Goal: Transaction & Acquisition: Download file/media

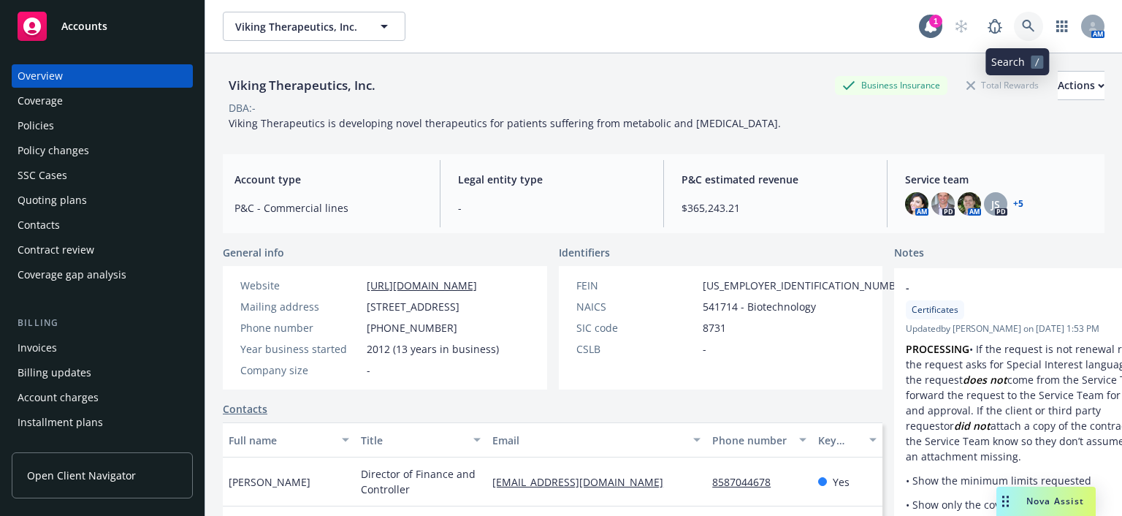
click at [1013, 26] on link at bounding box center [1027, 26] width 29 height 29
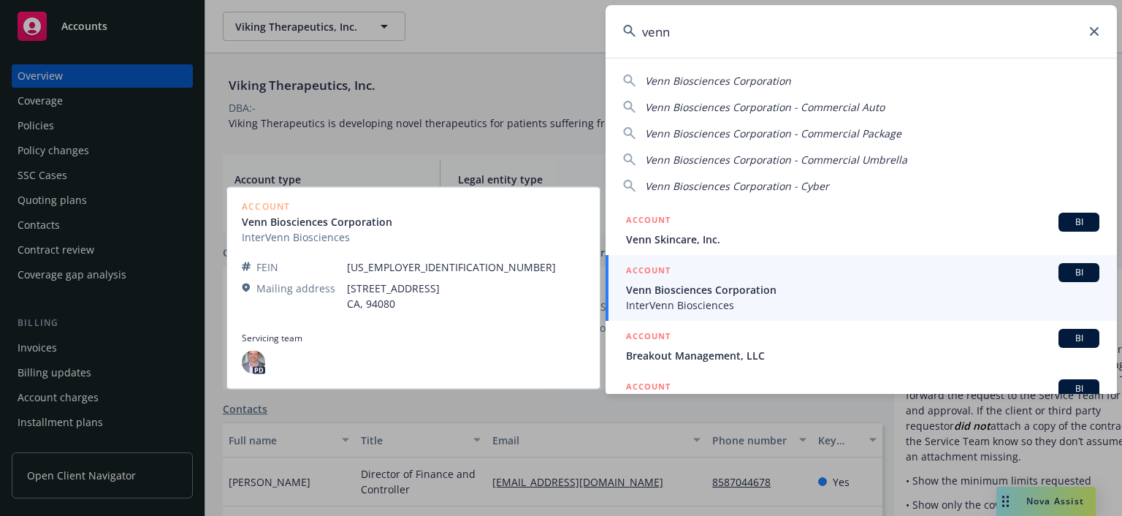
type input "venn"
click at [1064, 270] on span "BI" at bounding box center [1078, 272] width 29 height 13
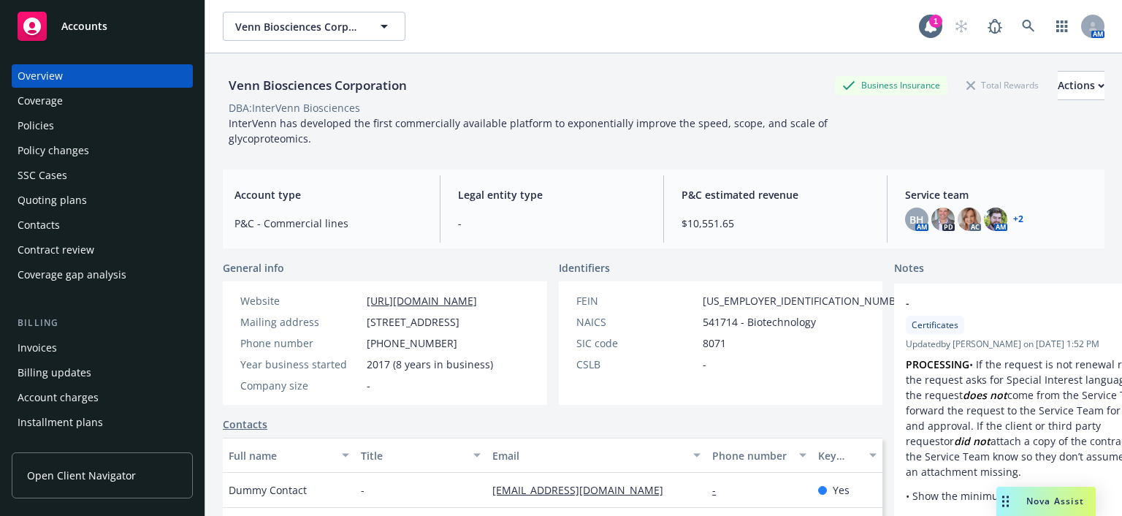
click at [1020, 202] on span "Service team" at bounding box center [999, 194] width 188 height 15
click at [1013, 220] on link "+ 2" at bounding box center [1018, 219] width 10 height 9
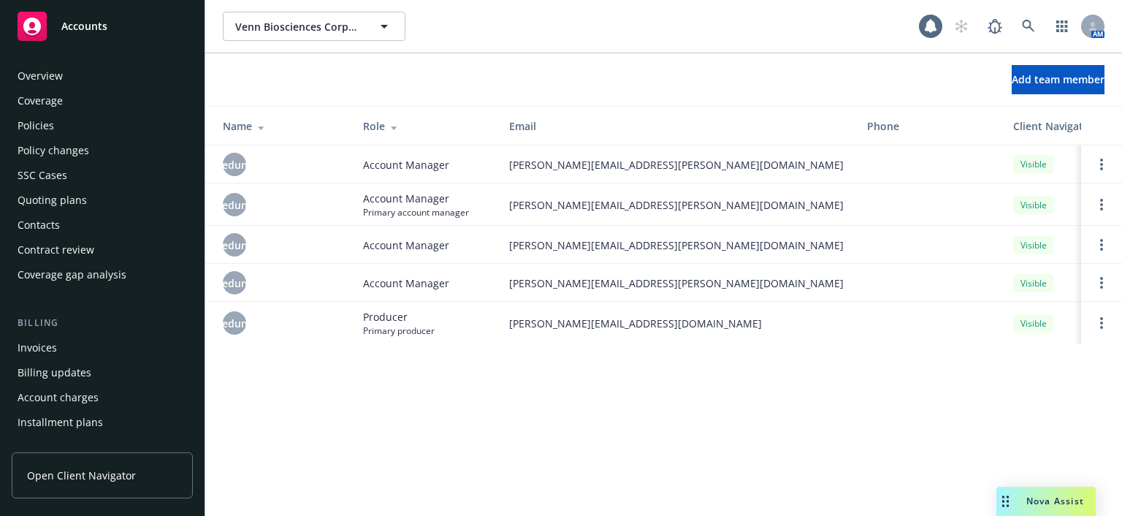
scroll to position [461, 0]
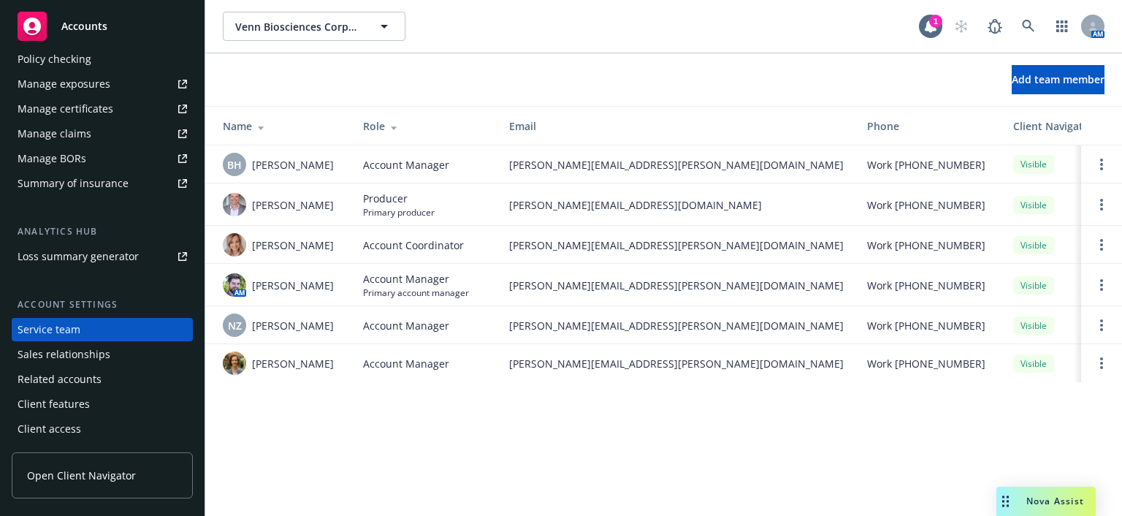
click at [486, 434] on div "Venn Biosciences Corporation Venn Biosciences Corporation 1 AM Add team member …" at bounding box center [663, 258] width 916 height 516
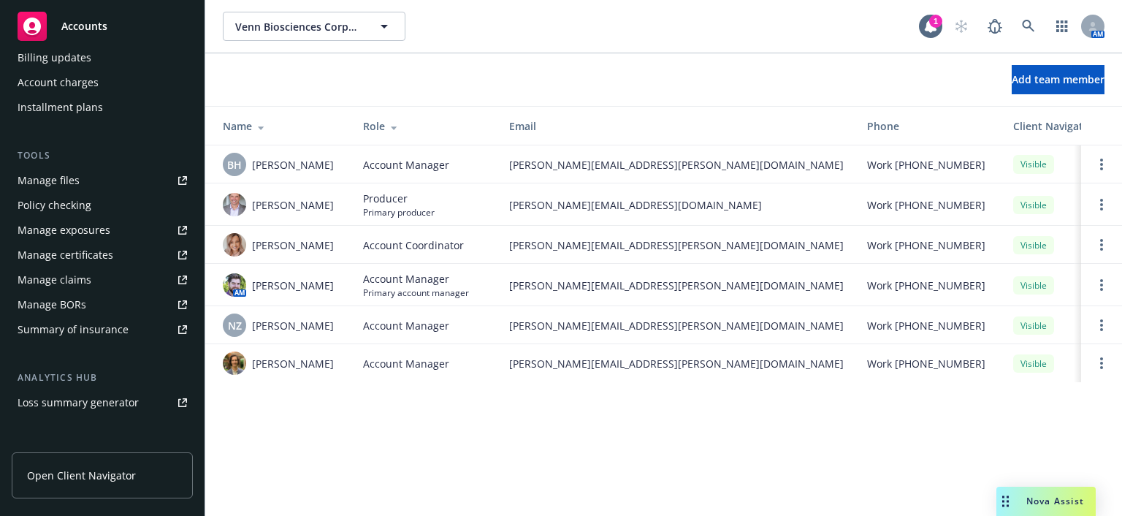
scroll to position [0, 0]
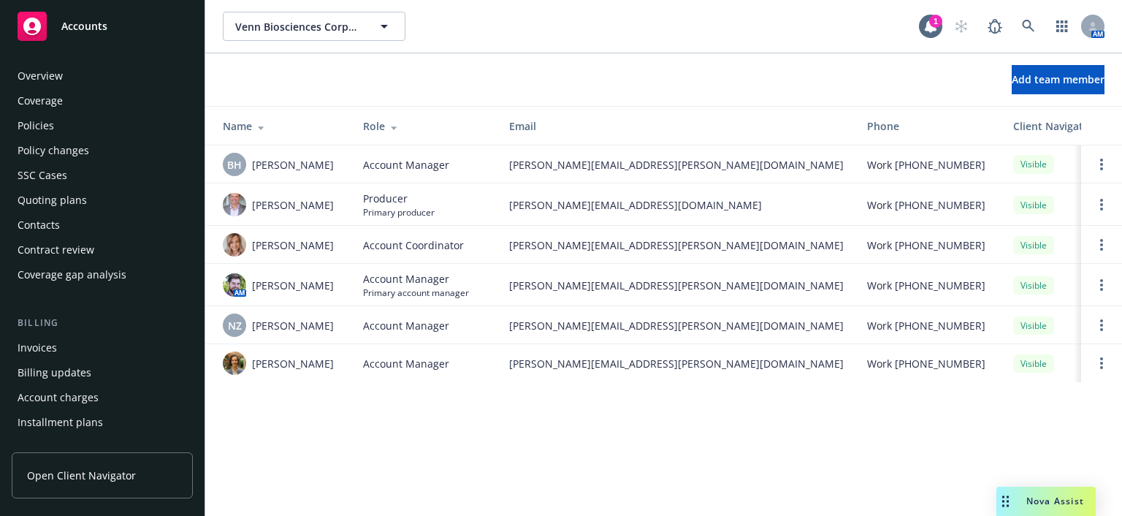
click at [74, 73] on div "Overview" at bounding box center [102, 75] width 169 height 23
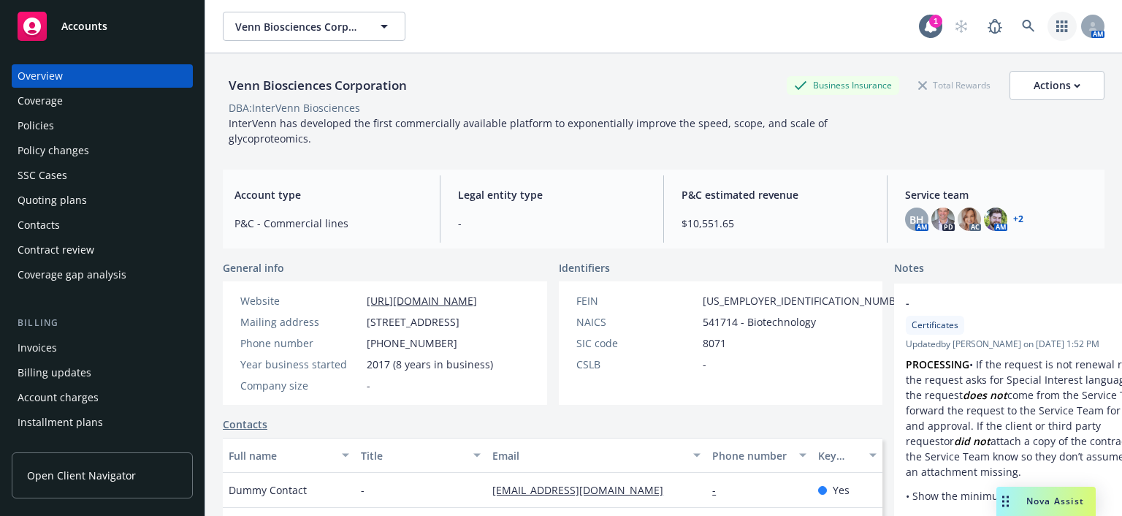
click at [1047, 27] on link "button" at bounding box center [1061, 26] width 29 height 29
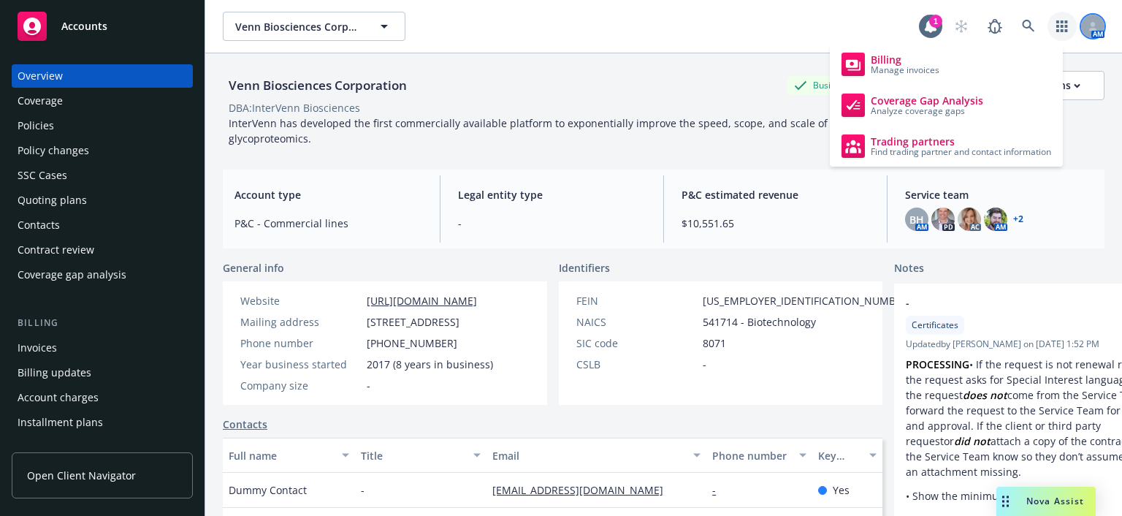
click at [1081, 19] on div at bounding box center [1092, 26] width 23 height 23
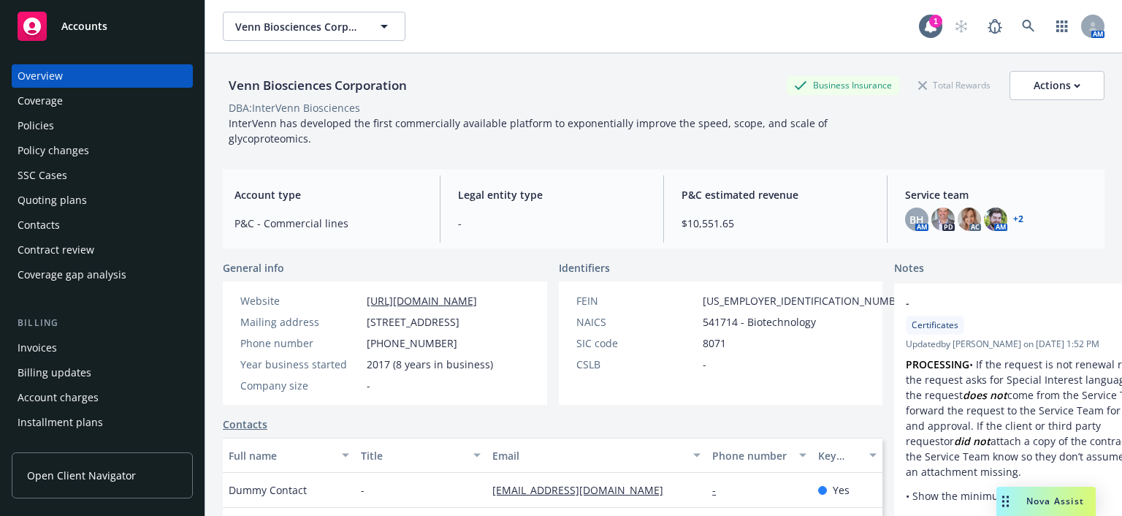
click at [1087, 168] on div "Venn Biosciences Corporation Business Insurance Total Rewards Actions DBA: Inte…" at bounding box center [663, 302] width 881 height 498
click at [141, 114] on div "Policies" at bounding box center [102, 125] width 169 height 23
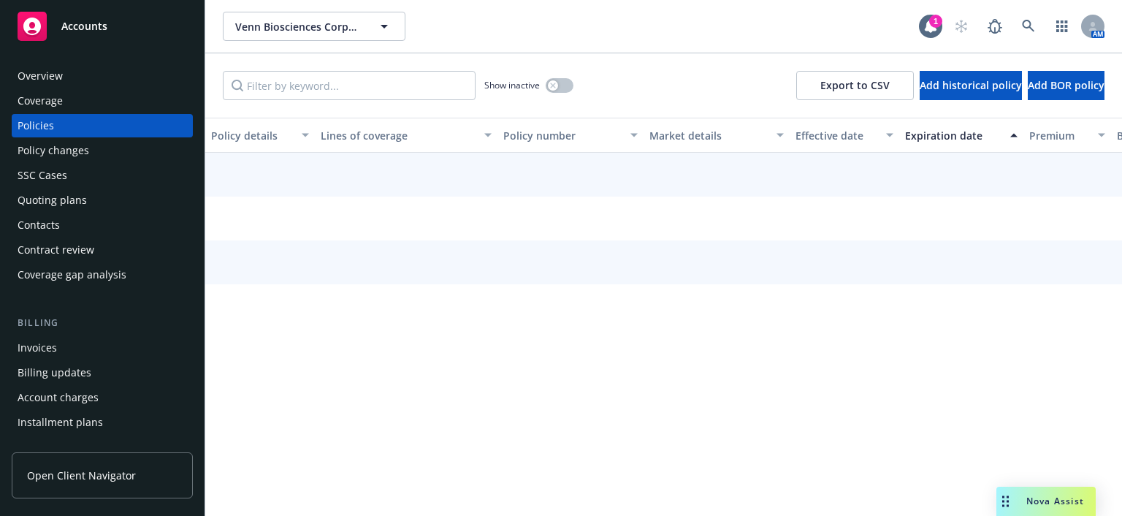
click at [144, 101] on div "Coverage" at bounding box center [102, 100] width 169 height 23
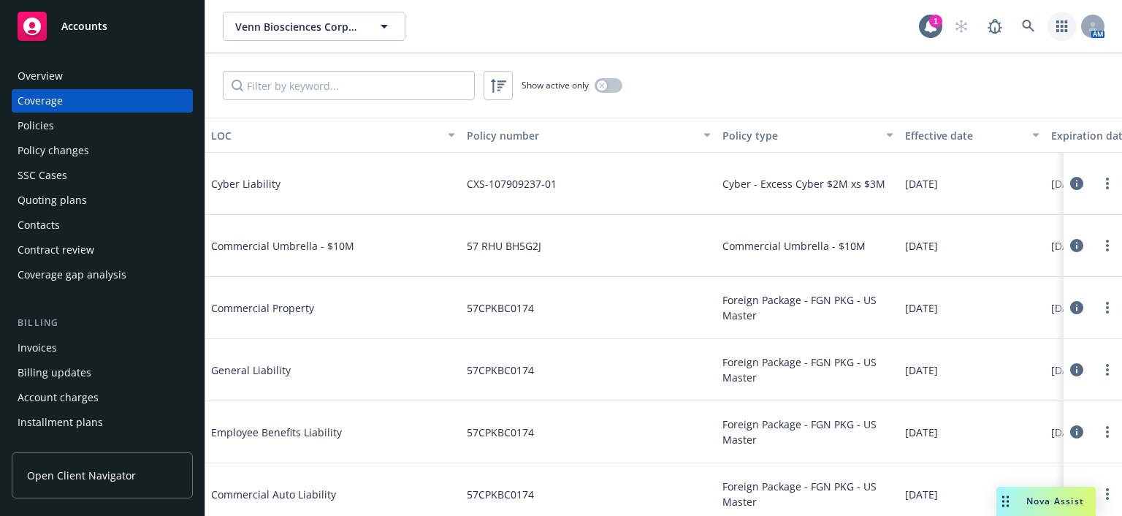
click at [1063, 26] on icon "button" at bounding box center [1062, 26] width 12 height 12
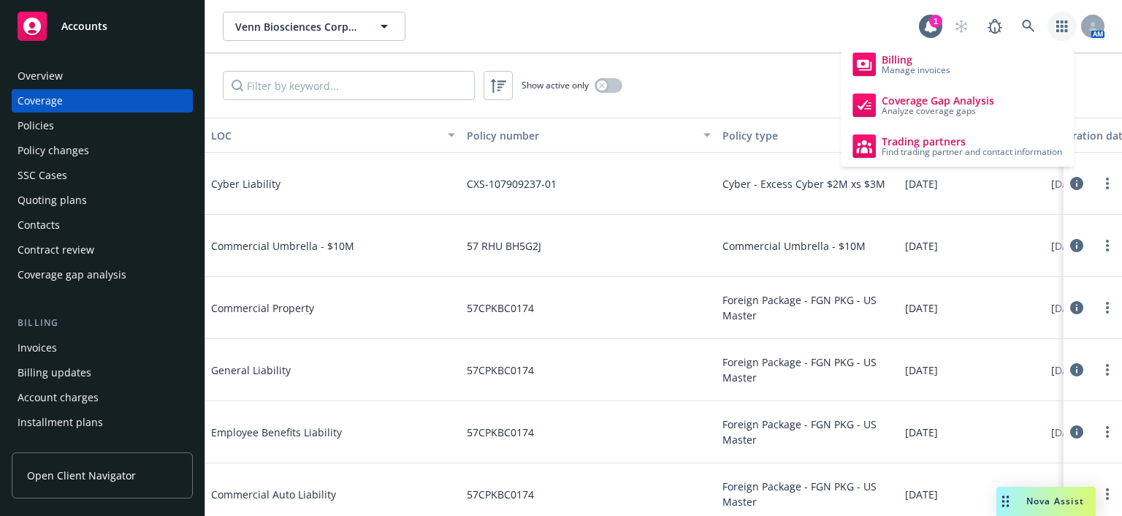
click at [765, 69] on div "Show active only" at bounding box center [663, 85] width 916 height 64
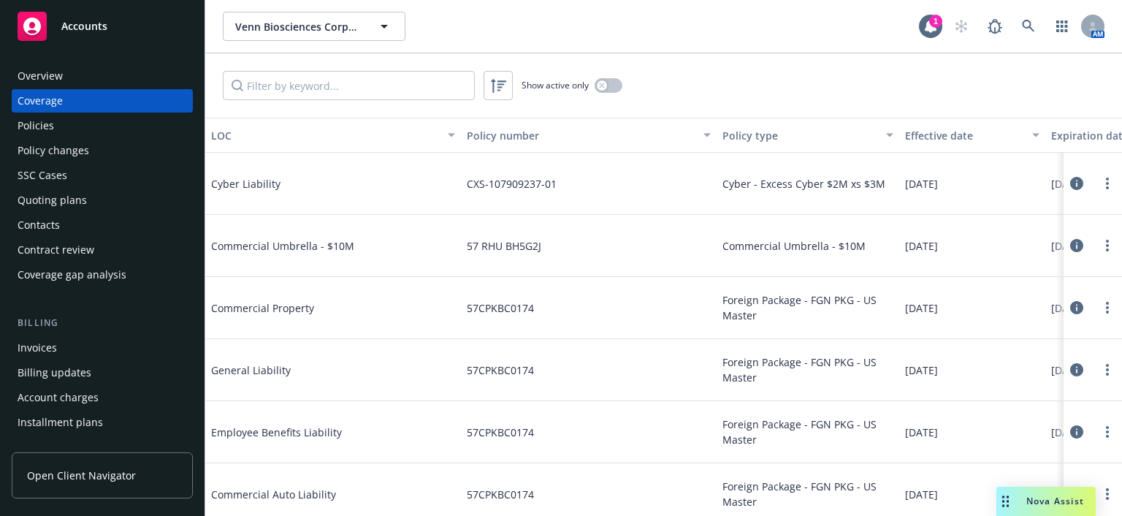
click at [53, 67] on div "Overview" at bounding box center [40, 75] width 45 height 23
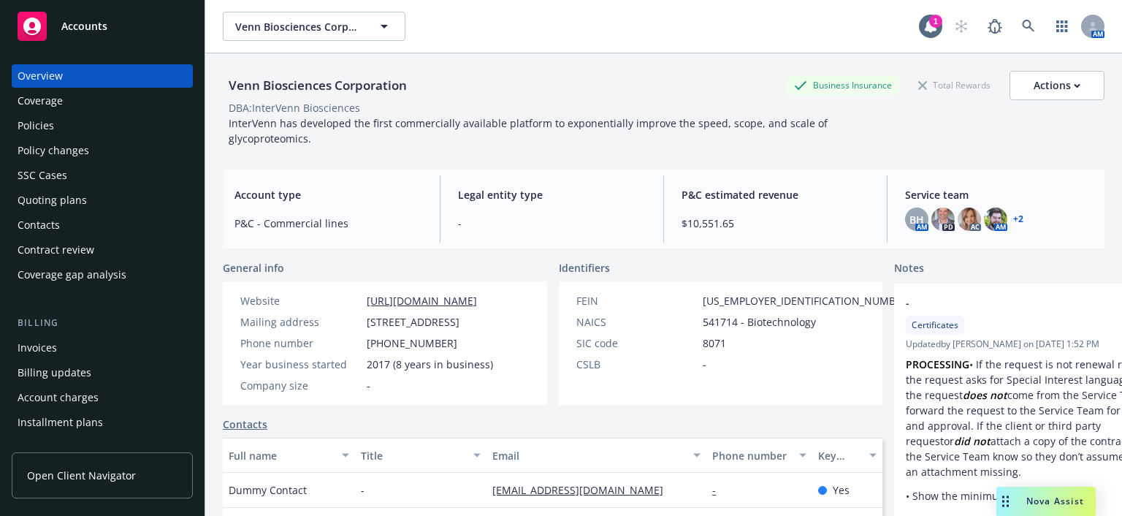
click at [1013, 215] on link "+ 2" at bounding box center [1018, 219] width 10 height 9
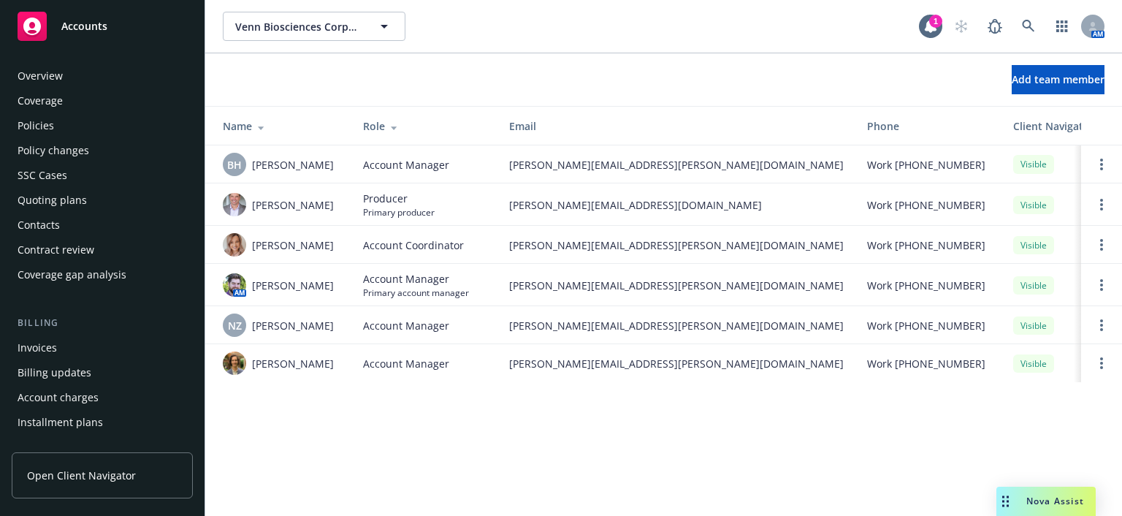
click at [76, 101] on div "Coverage" at bounding box center [102, 100] width 169 height 23
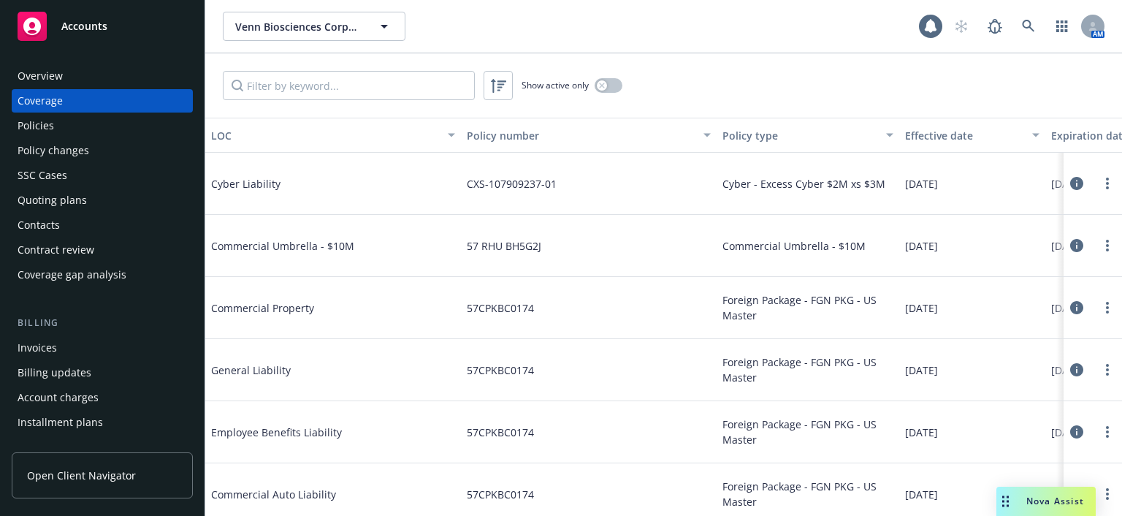
click at [71, 122] on div "Policies" at bounding box center [102, 125] width 169 height 23
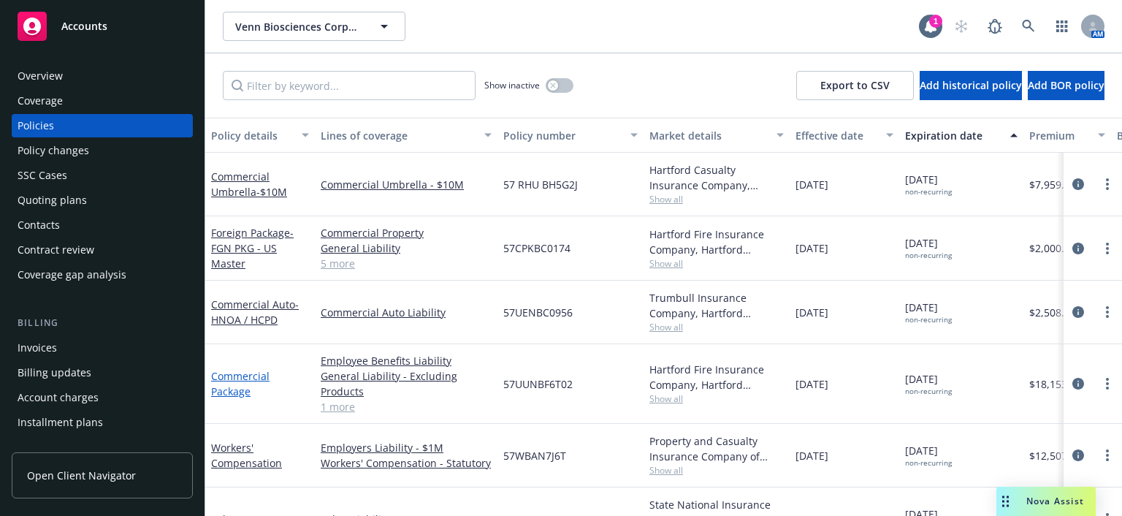
click at [239, 376] on link "Commercial Package" at bounding box center [240, 383] width 58 height 29
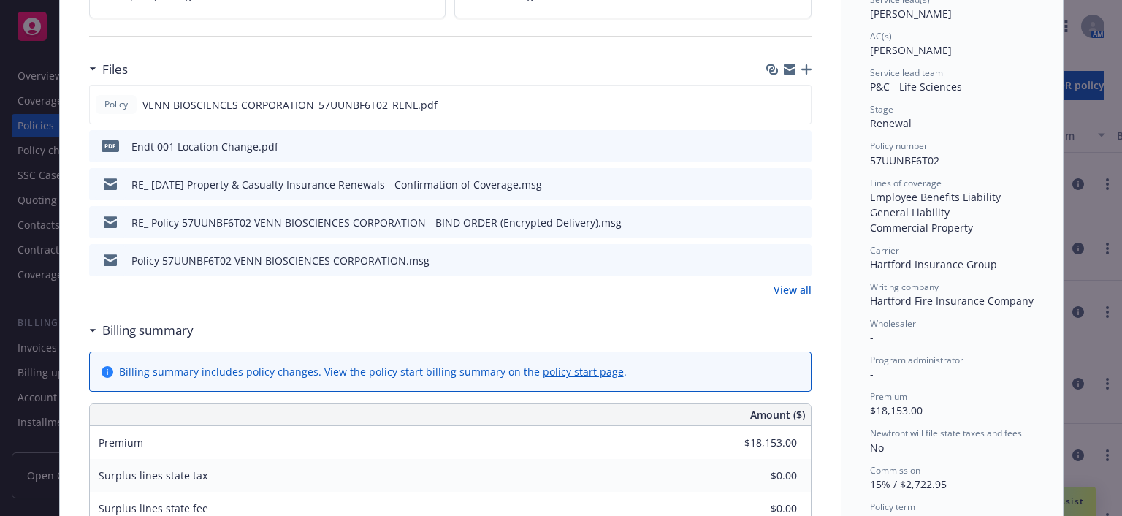
scroll to position [292, 0]
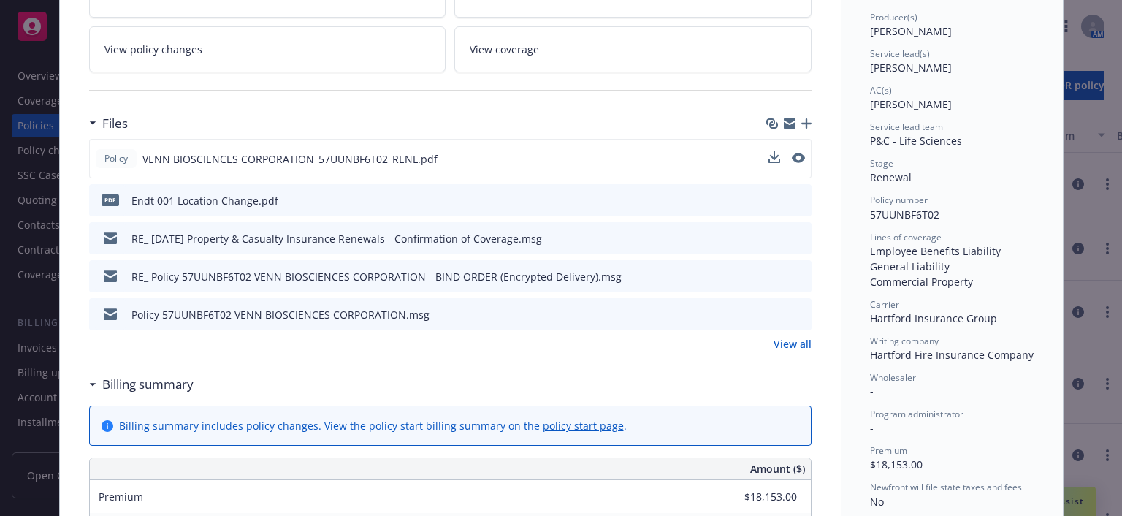
click at [256, 151] on span "VENN BIOSCIENCES CORPORATION_57UUNBF6T02_RENL.pdf" at bounding box center [289, 158] width 295 height 15
click at [790, 156] on icon "preview file" at bounding box center [796, 158] width 13 height 10
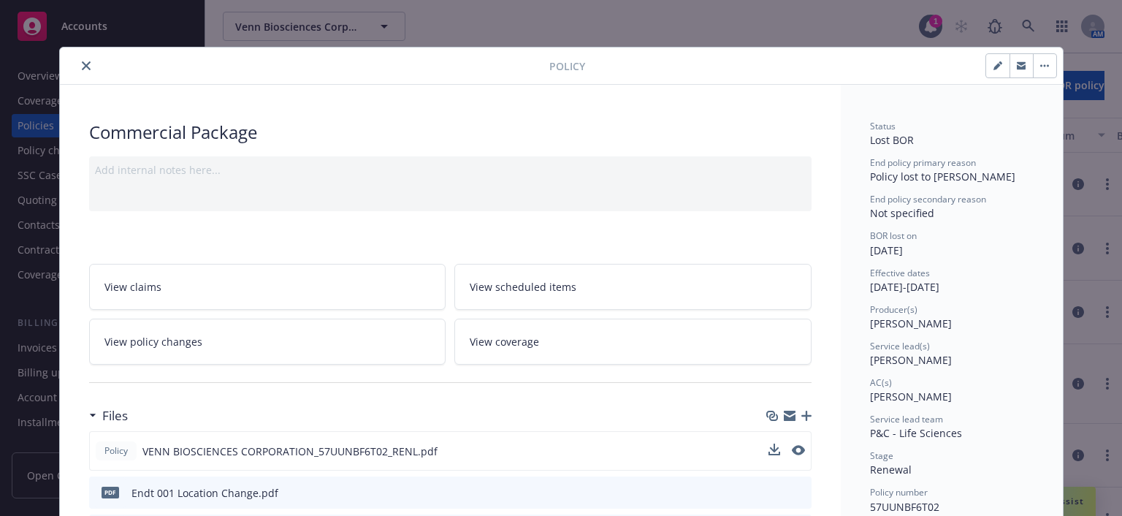
click at [82, 61] on icon "close" at bounding box center [86, 65] width 9 height 9
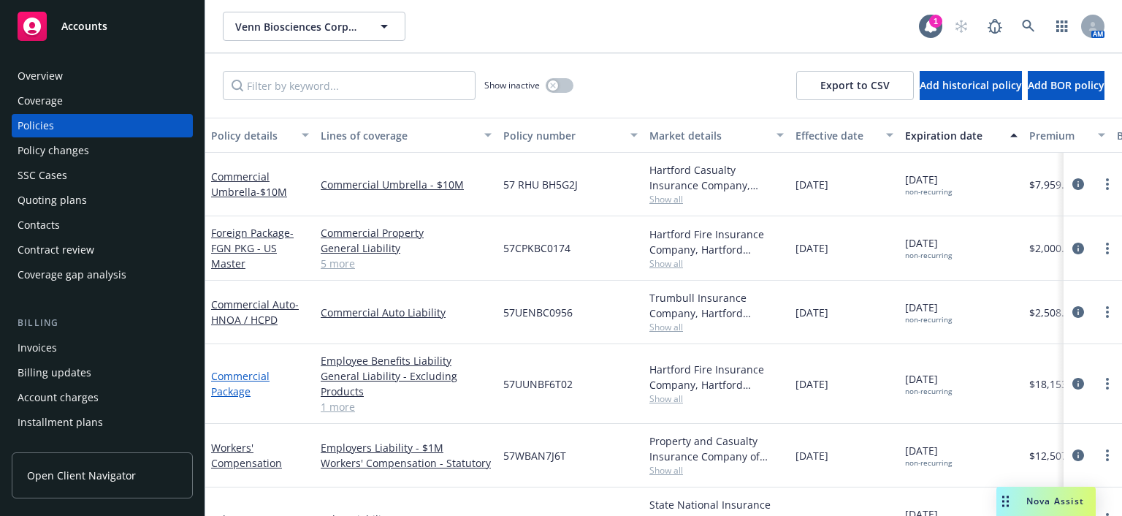
click at [225, 383] on link "Commercial Package" at bounding box center [240, 383] width 58 height 29
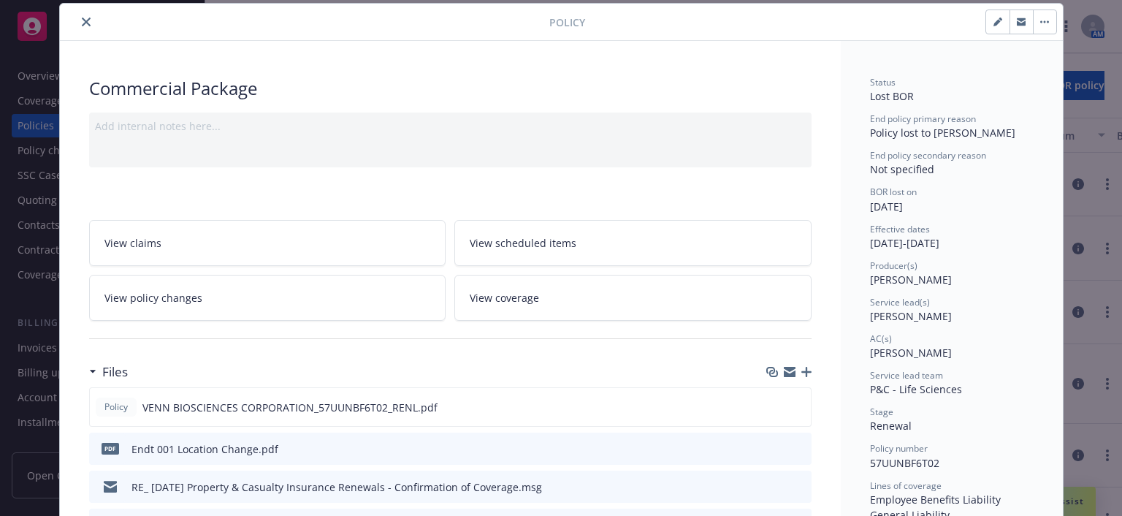
scroll to position [117, 0]
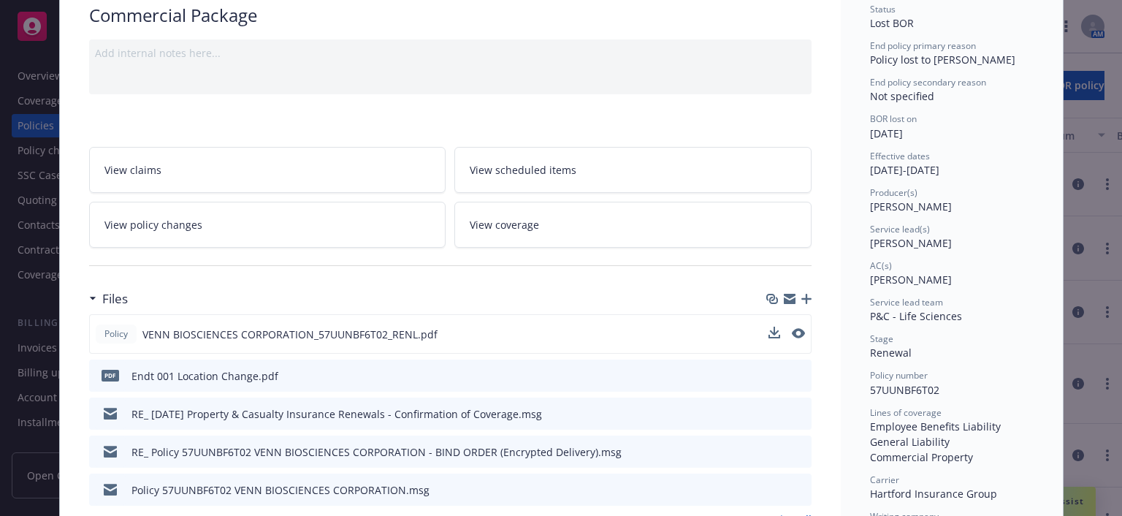
click at [380, 340] on span "VENN BIOSCIENCES CORPORATION_57UUNBF6T02_RENL.pdf" at bounding box center [289, 333] width 295 height 15
click at [790, 332] on icon "preview file" at bounding box center [796, 333] width 13 height 10
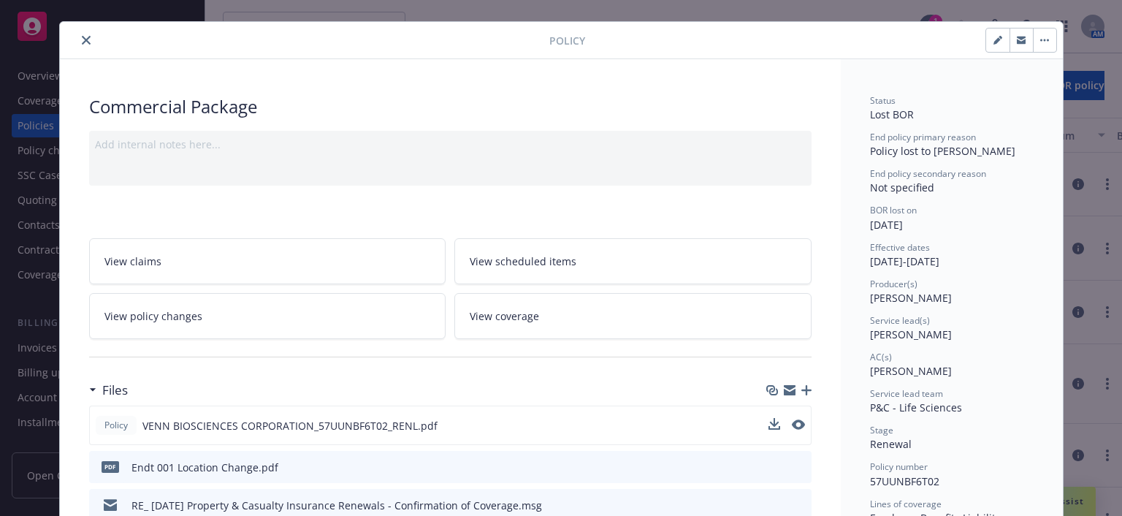
scroll to position [0, 0]
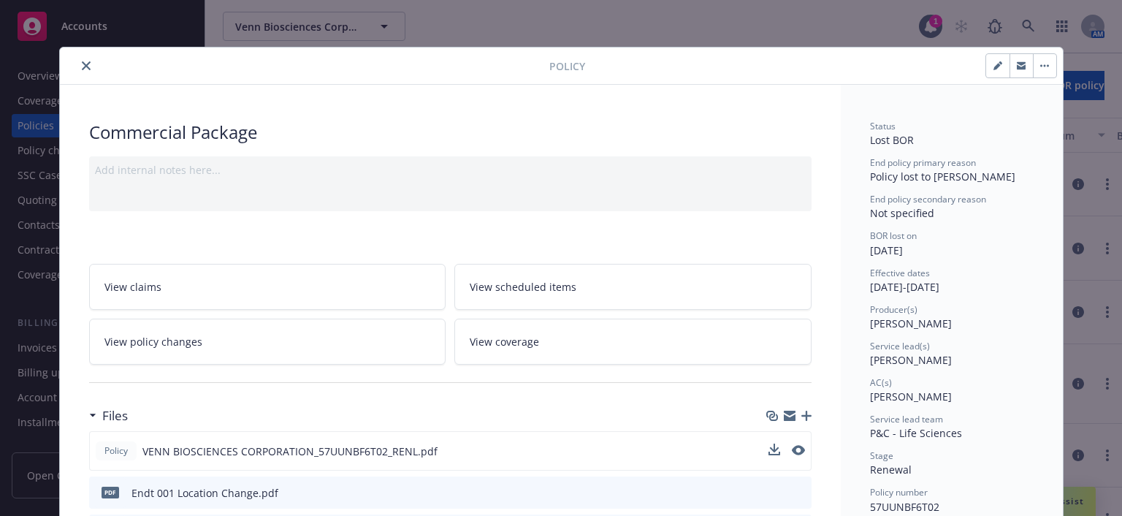
click at [82, 64] on icon "close" at bounding box center [86, 65] width 9 height 9
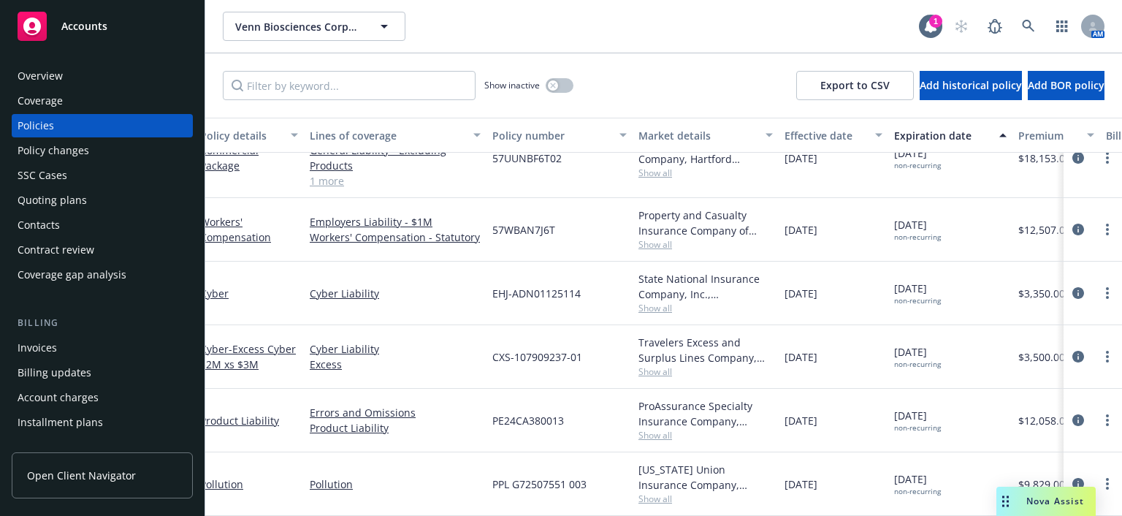
scroll to position [225, 0]
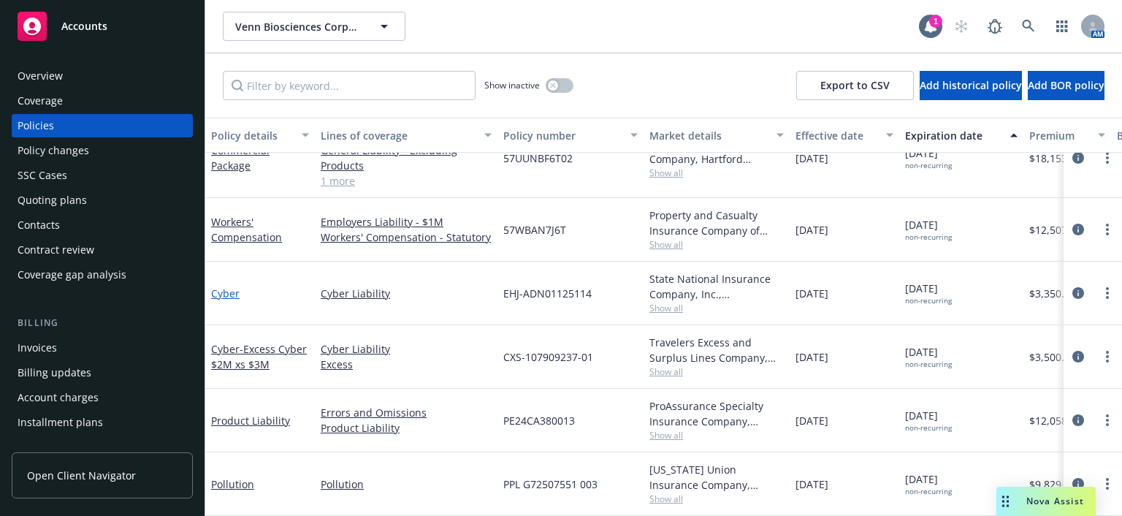
click at [225, 286] on link "Cyber" at bounding box center [225, 293] width 28 height 14
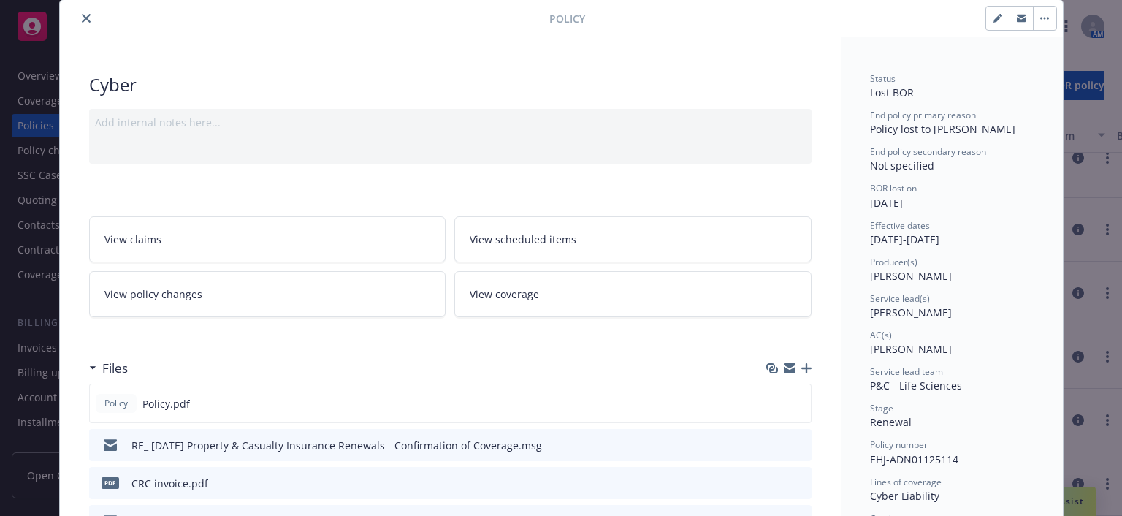
scroll to position [146, 0]
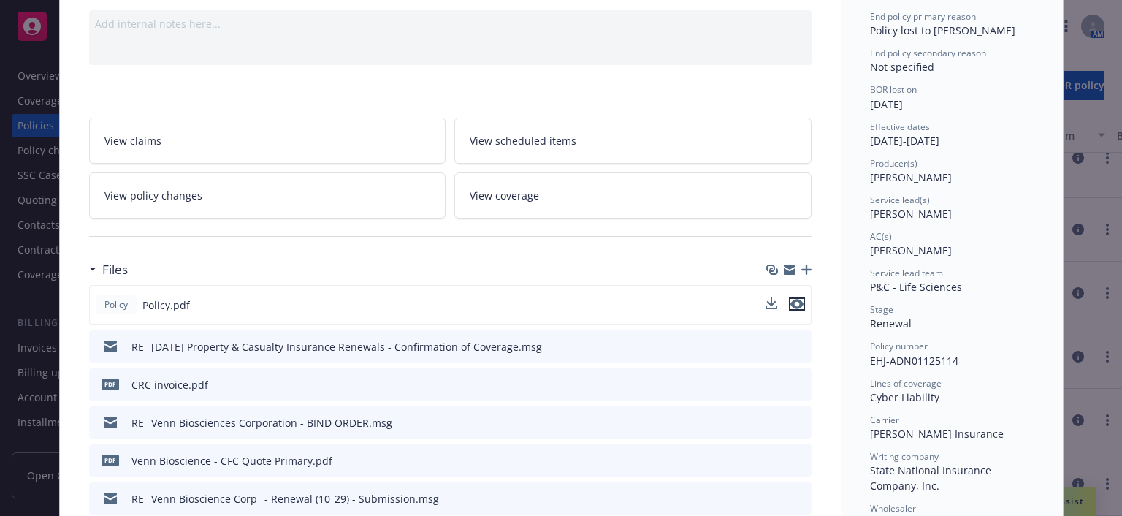
click at [797, 303] on icon "preview file" at bounding box center [796, 304] width 13 height 10
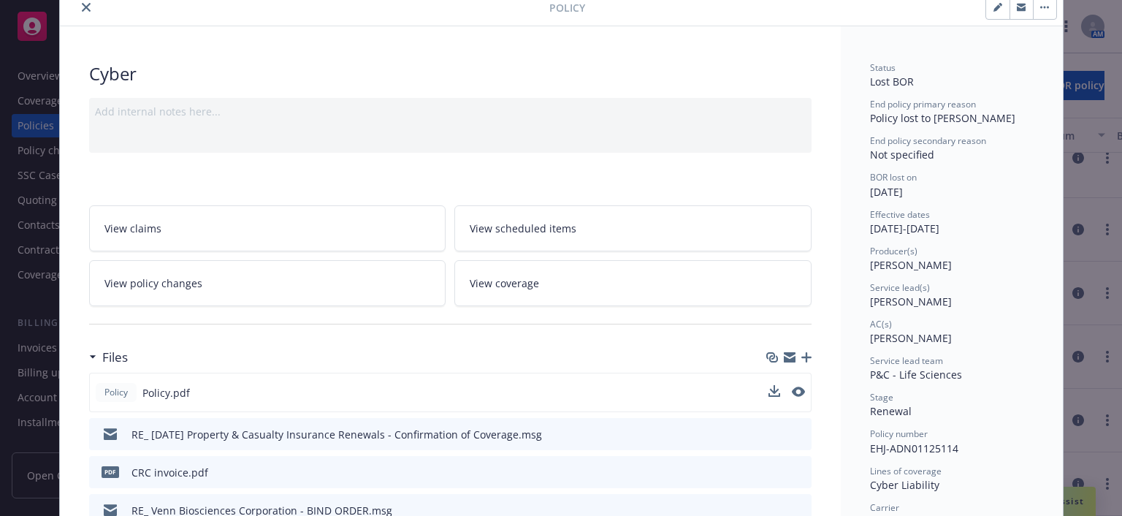
scroll to position [0, 0]
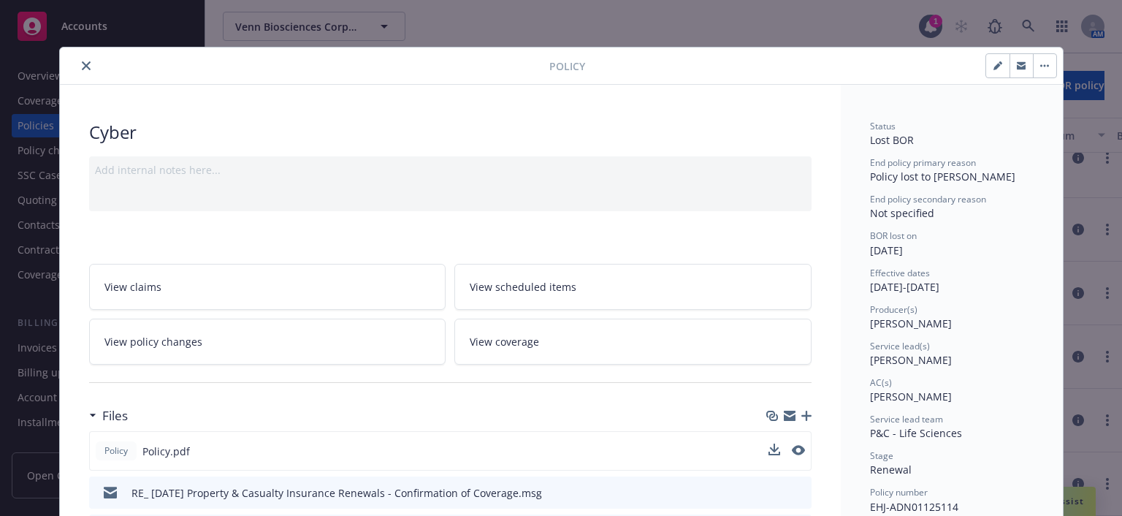
click at [82, 62] on icon "close" at bounding box center [86, 65] width 9 height 9
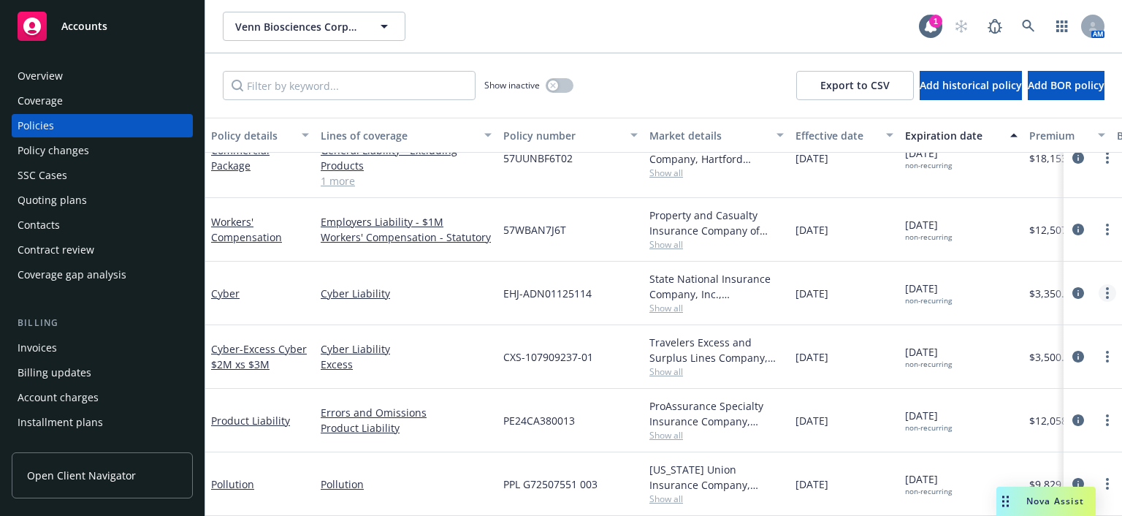
click at [1098, 284] on link "more" at bounding box center [1107, 293] width 18 height 18
click at [992, 296] on div "[DATE] non-recurring" at bounding box center [961, 293] width 124 height 64
click at [1072, 287] on icon "circleInformation" at bounding box center [1078, 293] width 12 height 12
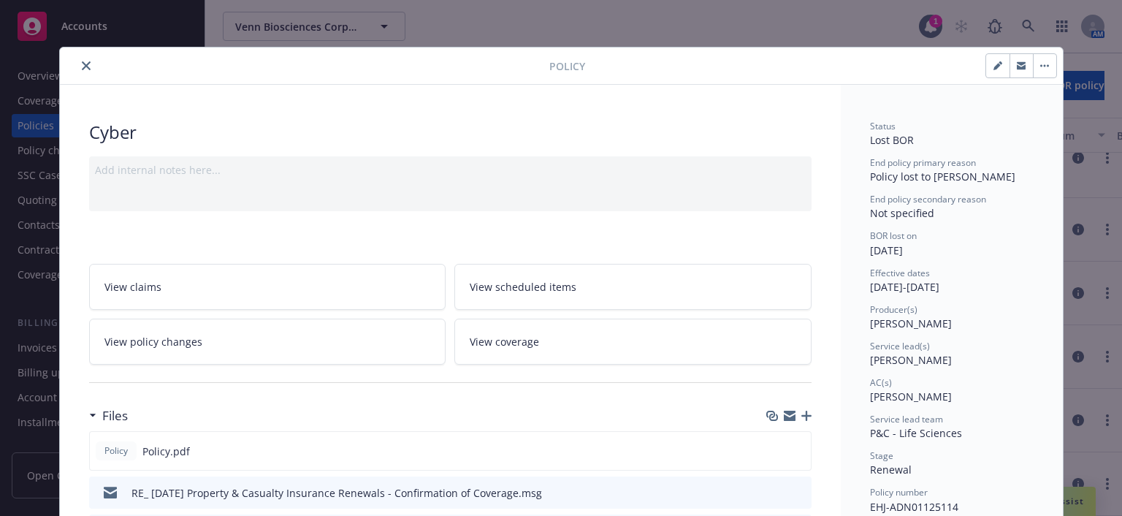
scroll to position [44, 0]
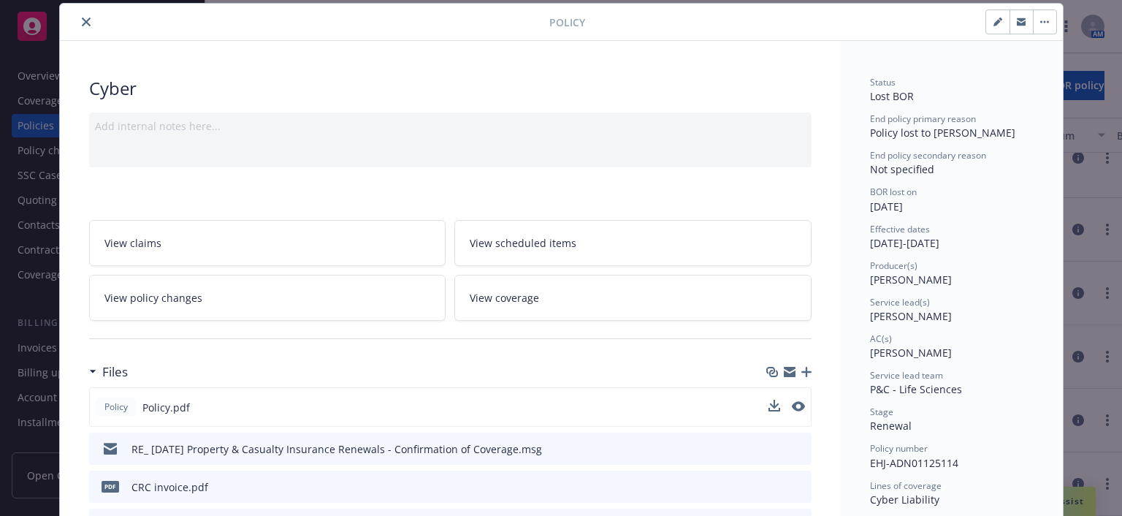
click at [336, 415] on div "Policy Policy.pdf" at bounding box center [450, 406] width 722 height 39
click at [767, 402] on icon "download file" at bounding box center [773, 406] width 12 height 12
click at [82, 18] on icon "close" at bounding box center [86, 22] width 9 height 9
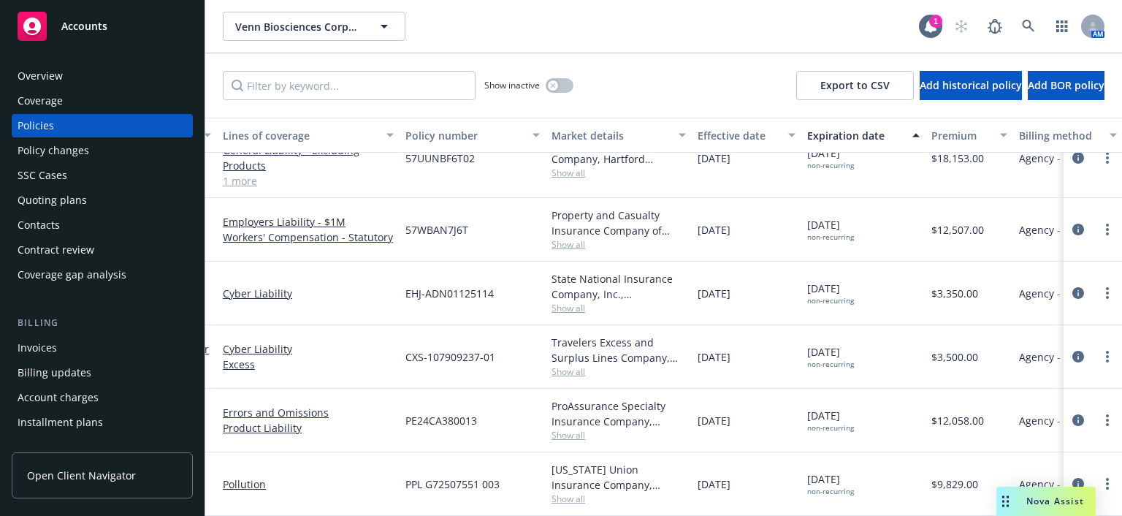
scroll to position [225, 102]
click at [799, 399] on div "[DATE] non-recurring" at bounding box center [859, 420] width 124 height 64
